Goal: Information Seeking & Learning: Find contact information

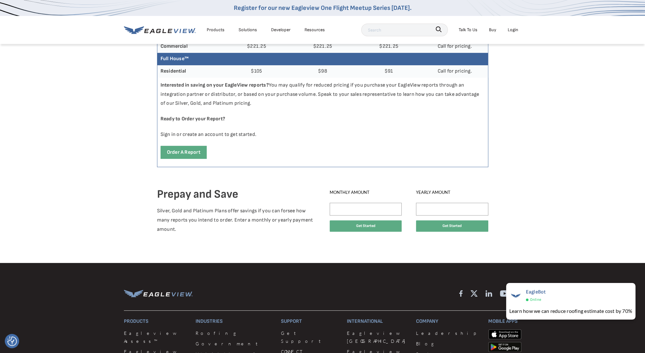
scroll to position [319, 0]
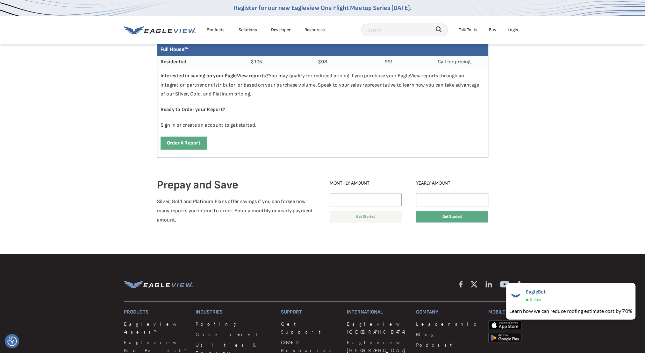
click at [362, 219] on button "Get Started" at bounding box center [366, 216] width 72 height 11
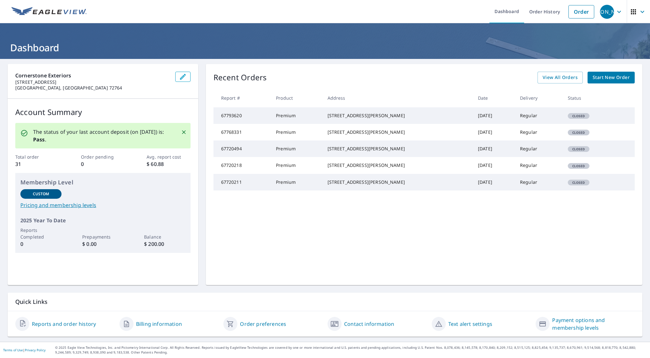
click at [82, 204] on link "Pricing and membership levels" at bounding box center [102, 205] width 165 height 8
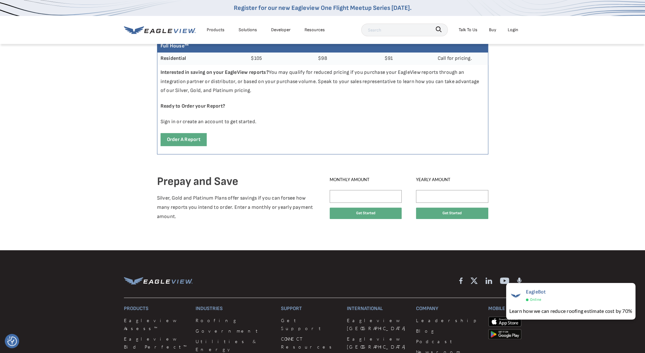
scroll to position [319, 0]
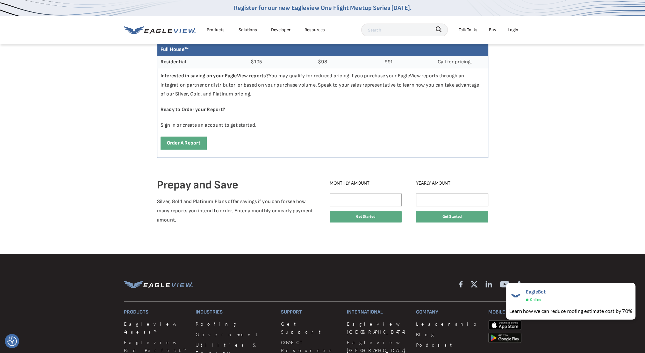
click at [170, 194] on div "Prepay and Save Silver, Gold and Platinum Plans offer savings if you can forsee…" at bounding box center [239, 204] width 164 height 52
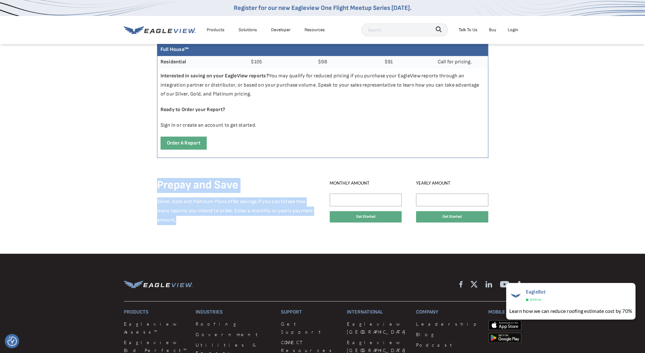
drag, startPoint x: 156, startPoint y: 185, endPoint x: 261, endPoint y: 230, distance: 114.4
click at [261, 230] on div "Prepay and Save Silver, Gold and Platinum Plans offer savings if you can forsee…" at bounding box center [323, 207] width 336 height 84
copy div "Prepay and Save Silver, Gold and Platinum Plans offer savings if you can forsee…"
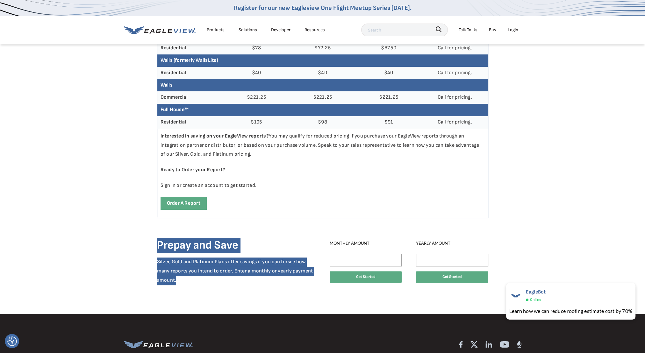
scroll to position [255, 0]
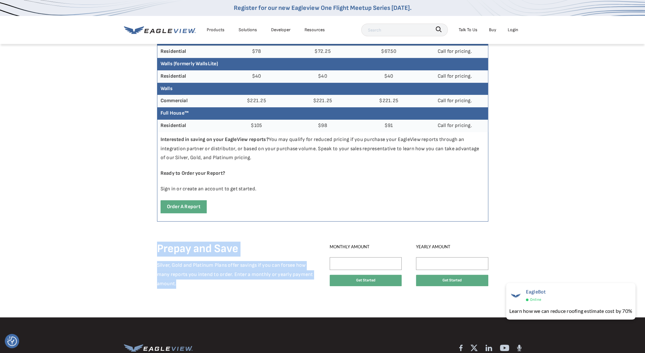
copy div "Prepay and Save Silver, Gold and Platinum Plans offer savings if you can forsee…"
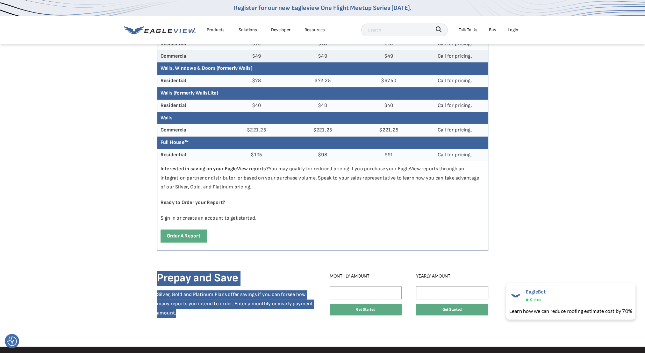
scroll to position [223, 0]
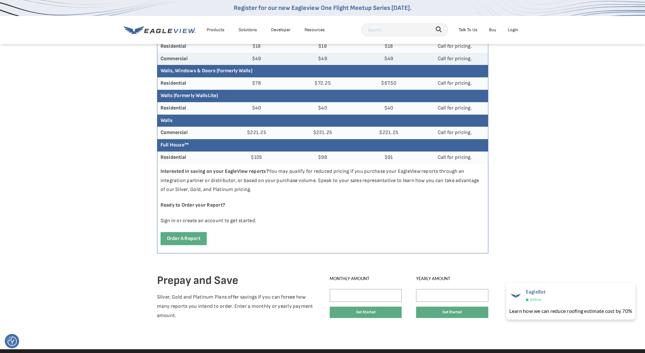
click at [161, 167] on p "Interested in saving on your EagleView reports? You may qualify for reduced pri…" at bounding box center [322, 181] width 331 height 34
drag, startPoint x: 161, startPoint y: 170, endPoint x: 247, endPoint y: 191, distance: 88.7
click at [247, 191] on p "Interested in saving on your EagleView reports? You may qualify for reduced pri…" at bounding box center [322, 181] width 331 height 34
drag, startPoint x: 247, startPoint y: 191, endPoint x: 212, endPoint y: 184, distance: 35.8
copy p "Interested in saving on your EagleView reports? You may qualify for reduced pri…"
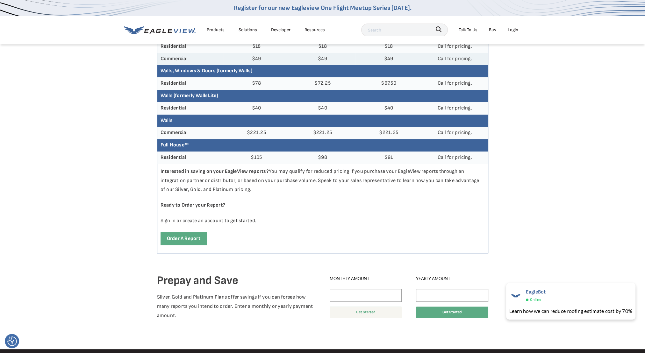
click at [368, 311] on button "Get Started" at bounding box center [366, 312] width 72 height 11
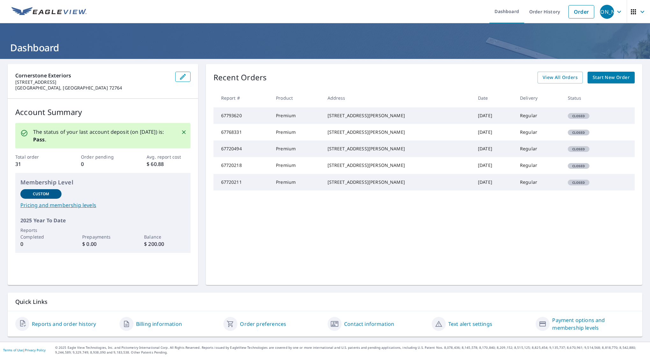
click at [50, 195] on div "Custom" at bounding box center [40, 194] width 41 height 10
click at [34, 194] on p "Custom" at bounding box center [41, 194] width 17 height 6
click at [375, 326] on link "Contact information" at bounding box center [369, 324] width 50 height 8
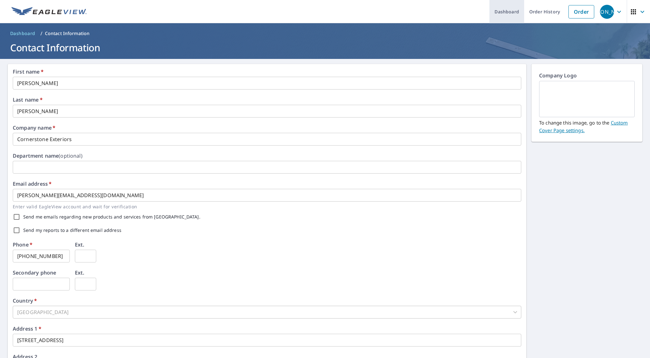
click at [514, 14] on link "Dashboard" at bounding box center [507, 11] width 35 height 23
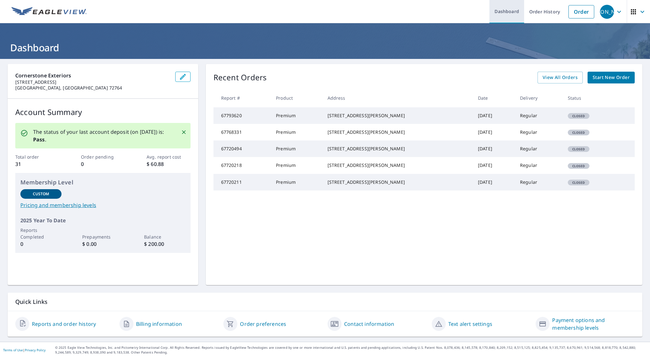
click at [507, 11] on link "Dashboard" at bounding box center [507, 11] width 35 height 23
click at [639, 13] on icon "button" at bounding box center [643, 12] width 8 height 8
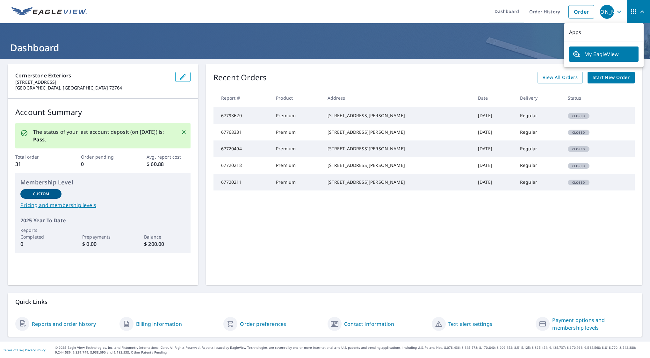
click at [439, 12] on ul "Dashboard Order History Order" at bounding box center [344, 11] width 507 height 23
